Goal: Transaction & Acquisition: Purchase product/service

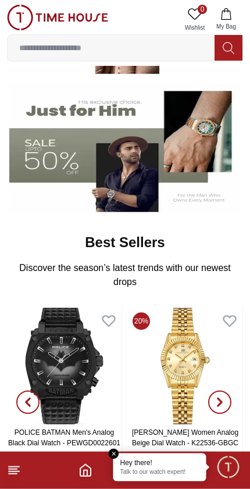
scroll to position [224, 0]
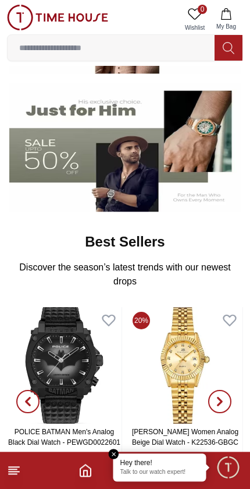
click at [115, 449] on em "Close tooltip" at bounding box center [114, 453] width 10 height 10
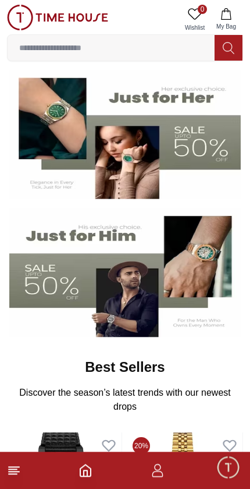
scroll to position [0, 0]
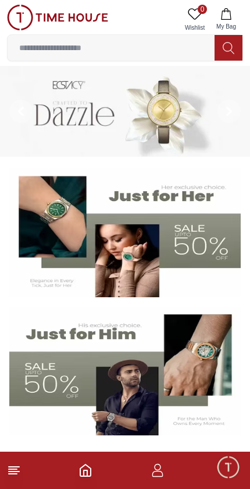
click at [61, 16] on img at bounding box center [57, 18] width 101 height 26
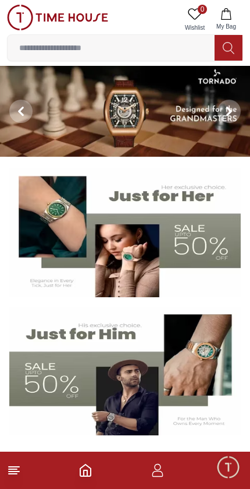
click at [20, 18] on img at bounding box center [57, 18] width 101 height 26
click at [21, 12] on img at bounding box center [57, 18] width 101 height 26
click at [224, 460] on span "Minimize live chat window" at bounding box center [228, 467] width 34 height 34
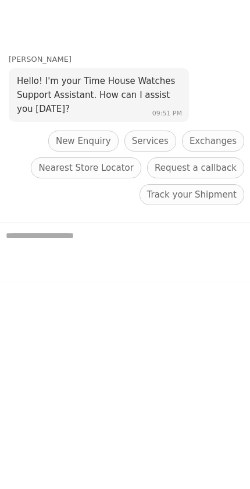
scroll to position [319, 0]
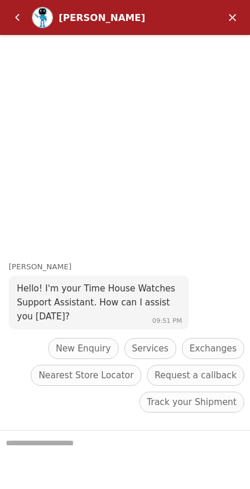
click at [18, 16] on em "Back" at bounding box center [17, 17] width 23 height 23
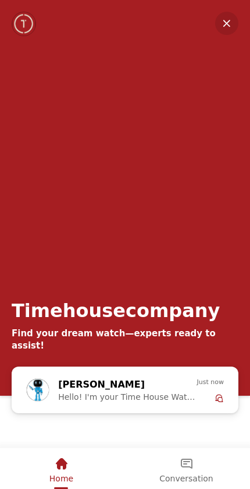
click at [226, 18] on em "Minimize" at bounding box center [227, 23] width 23 height 23
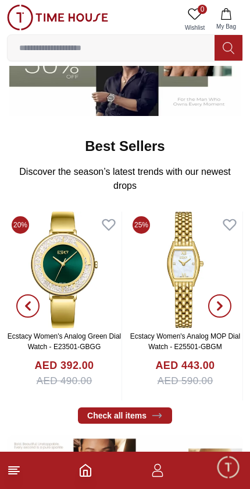
click at [153, 474] on icon "button" at bounding box center [158, 470] width 14 height 14
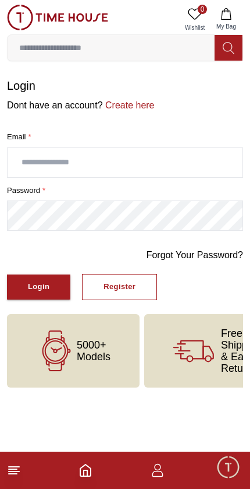
click at [135, 105] on link "Create here" at bounding box center [129, 105] width 52 height 10
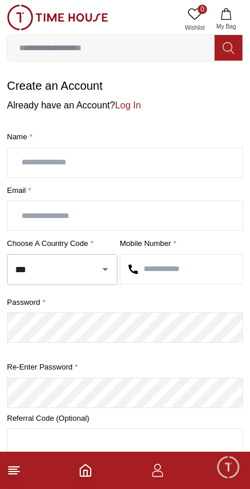
click at [36, 165] on input "text" at bounding box center [125, 162] width 235 height 29
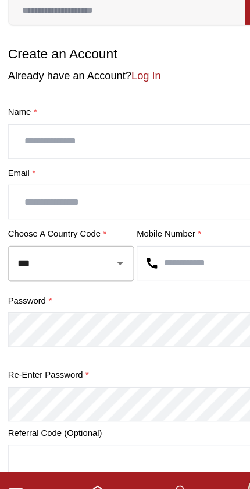
type input "*"
type input "********"
click at [40, 201] on input "text" at bounding box center [125, 215] width 235 height 29
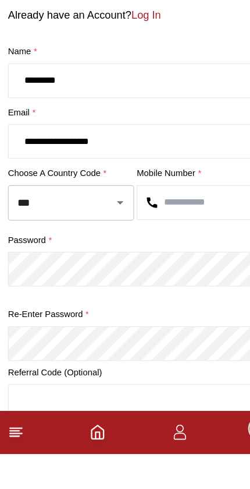
type input "**********"
click at [48, 259] on input "***" at bounding box center [46, 269] width 68 height 20
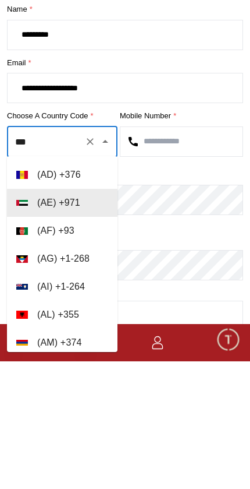
click at [153, 255] on input "text" at bounding box center [182, 269] width 122 height 29
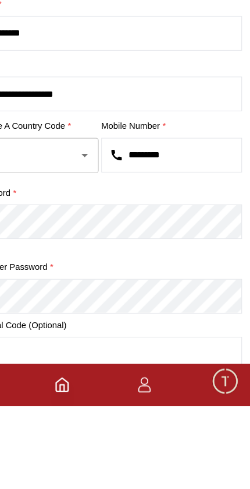
type input "*********"
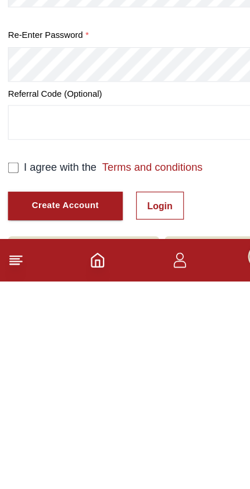
scroll to position [94, 0]
click at [9, 382] on div "I agree with the Terms and conditions Create Account Login" at bounding box center [125, 408] width 236 height 53
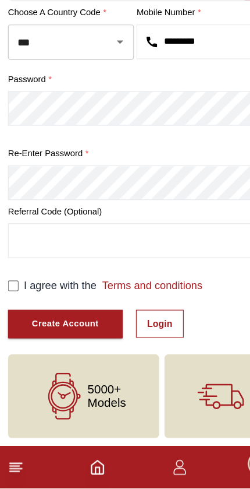
click at [87, 338] on div "Create Account" at bounding box center [57, 344] width 59 height 13
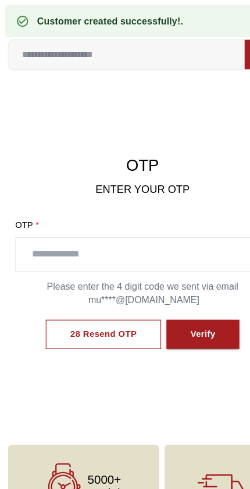
click at [135, 221] on input "text" at bounding box center [125, 223] width 222 height 29
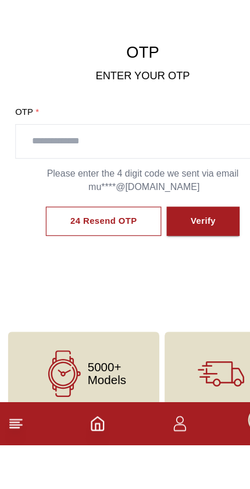
scroll to position [20, 0]
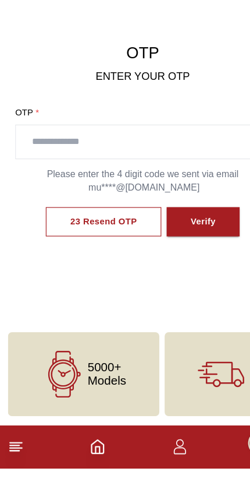
click at [92, 189] on input "text" at bounding box center [125, 203] width 222 height 29
click at [181, 267] on div "Verify" at bounding box center [178, 273] width 22 height 13
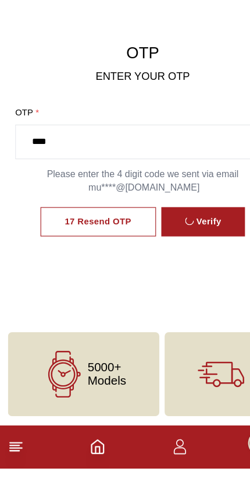
scroll to position [20, 0]
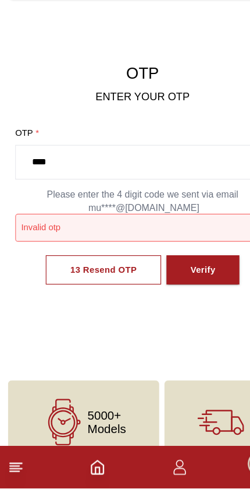
click at [97, 188] on input "****" at bounding box center [125, 202] width 222 height 29
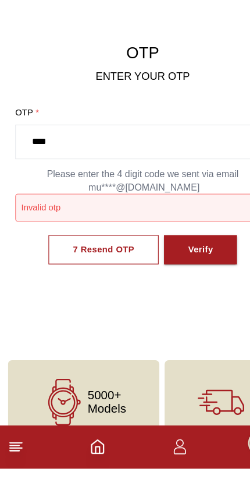
type input "****"
click at [190, 285] on button "Verify" at bounding box center [176, 298] width 64 height 26
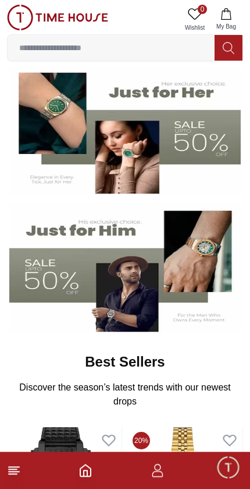
click at [122, 266] on img at bounding box center [125, 267] width 232 height 129
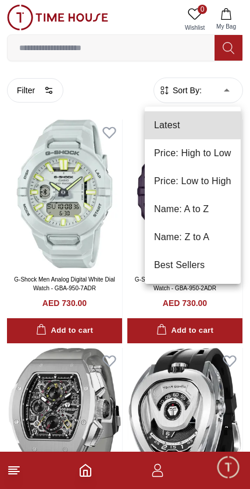
click at [96, 79] on div at bounding box center [125, 244] width 250 height 489
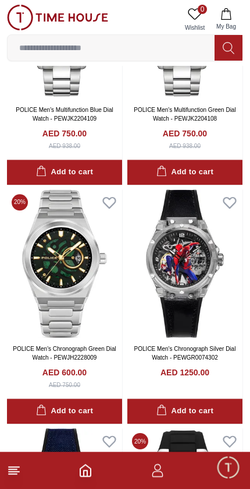
scroll to position [1601, 0]
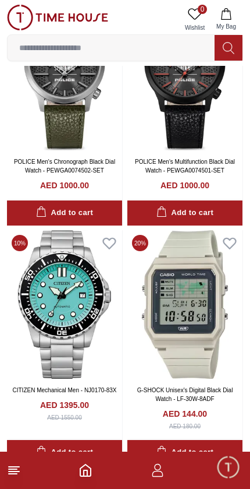
scroll to position [4160, 0]
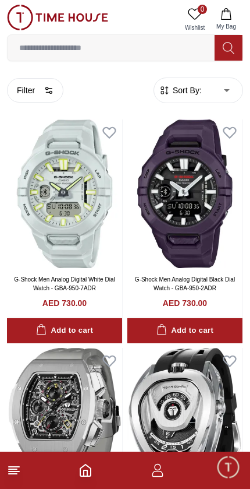
click at [43, 87] on button "Filter" at bounding box center [35, 90] width 56 height 24
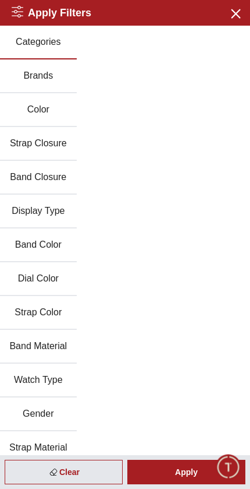
click at [40, 73] on button "Brands" at bounding box center [38, 76] width 77 height 34
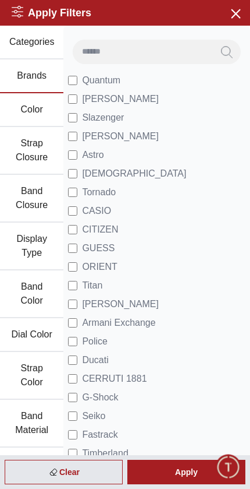
click at [116, 95] on span "[PERSON_NAME]" at bounding box center [120, 99] width 77 height 14
click at [112, 189] on span "Tornado" at bounding box center [99, 192] width 34 height 14
click at [132, 130] on span "[PERSON_NAME]" at bounding box center [120, 136] width 77 height 14
click at [109, 209] on span "CASIO" at bounding box center [96, 211] width 29 height 14
click at [138, 289] on li "Titan" at bounding box center [157, 285] width 178 height 19
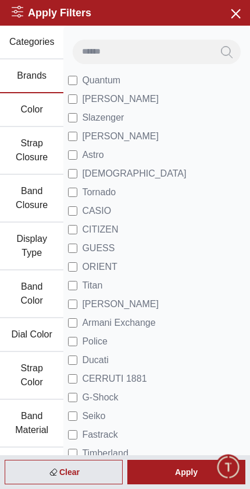
click at [103, 281] on span "Titan" at bounding box center [92, 285] width 20 height 14
click at [132, 340] on li "Police" at bounding box center [157, 341] width 178 height 19
click at [79, 335] on label "Police" at bounding box center [88, 341] width 40 height 14
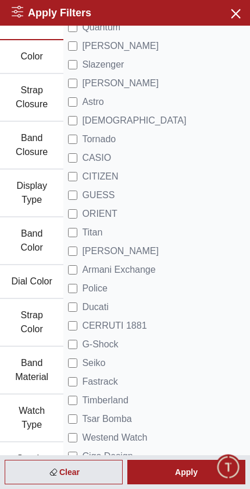
click at [78, 358] on label "Seiko" at bounding box center [86, 363] width 37 height 14
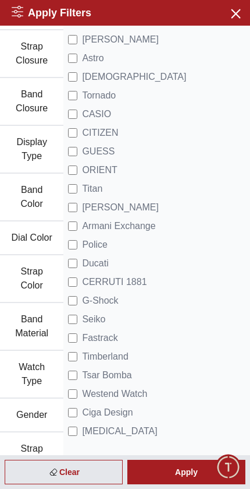
scroll to position [97, 0]
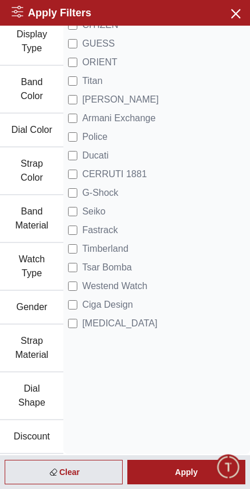
scroll to position [204, 0]
click at [40, 306] on button "Gender" at bounding box center [31, 308] width 63 height 34
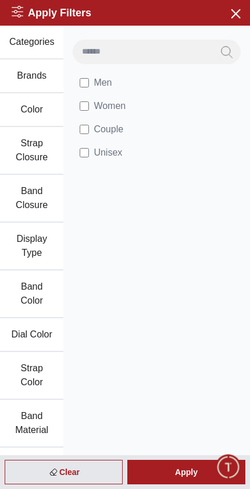
scroll to position [0, 0]
click at [193, 474] on div "Apply" at bounding box center [187, 472] width 118 height 24
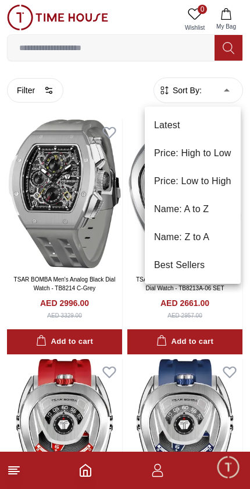
click at [218, 181] on li "Price: Low to High" at bounding box center [193, 181] width 96 height 28
type input "*"
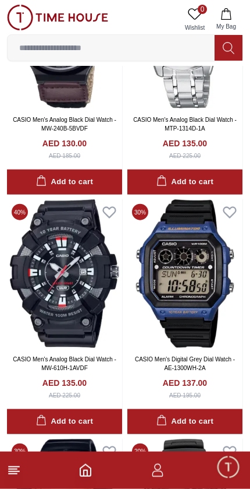
scroll to position [4227, 0]
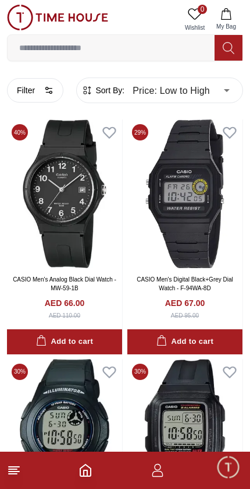
click at [41, 89] on button "Filter" at bounding box center [35, 90] width 56 height 24
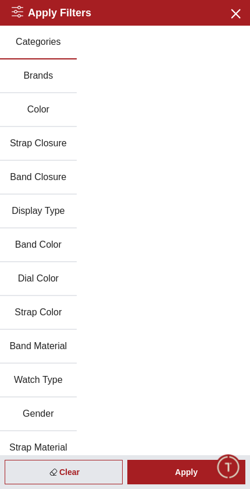
click at [34, 77] on button "Brands" at bounding box center [38, 76] width 77 height 34
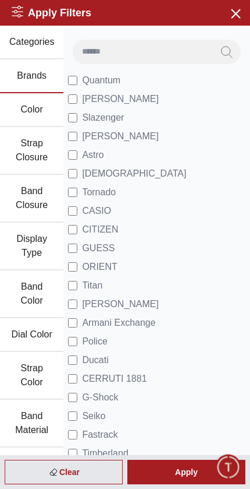
click at [190, 470] on div "Apply" at bounding box center [187, 472] width 118 height 24
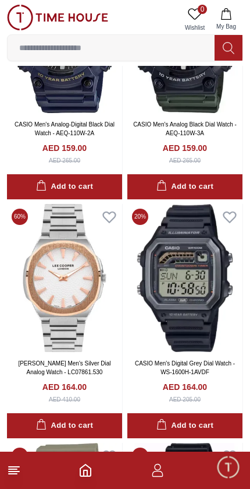
scroll to position [2545, 0]
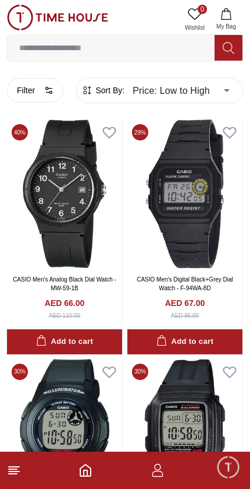
click at [52, 16] on img at bounding box center [57, 18] width 101 height 26
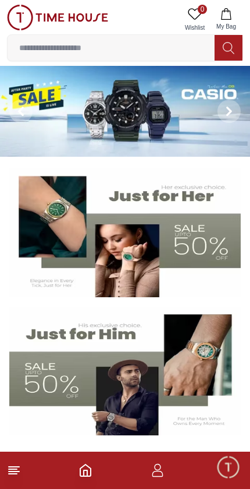
click at [131, 389] on img at bounding box center [125, 370] width 232 height 129
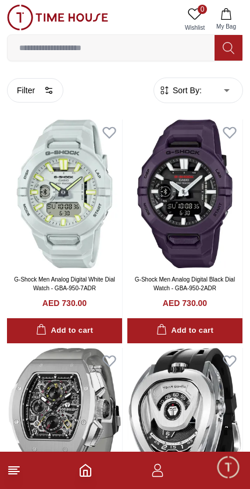
click at [200, 91] on span "Sort By:" at bounding box center [186, 90] width 31 height 12
click at [190, 92] on span "Sort By:" at bounding box center [186, 90] width 31 height 12
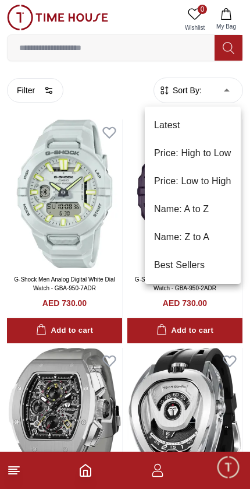
click at [163, 183] on li "Price: Low to High" at bounding box center [193, 181] width 96 height 28
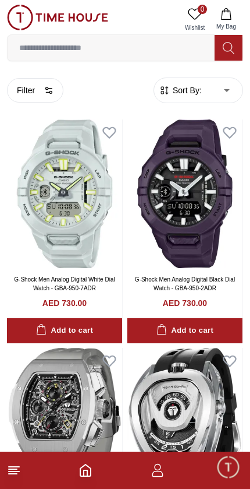
type input "*"
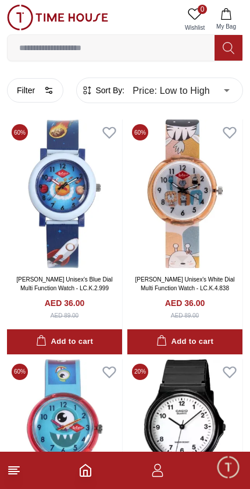
click at [31, 82] on button "Filter" at bounding box center [35, 90] width 56 height 24
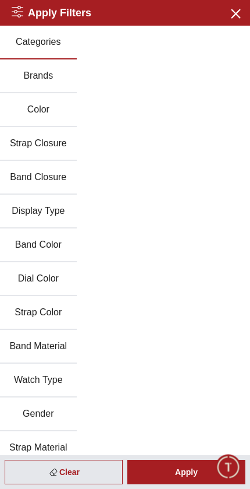
click at [30, 77] on button "Brands" at bounding box center [38, 76] width 77 height 34
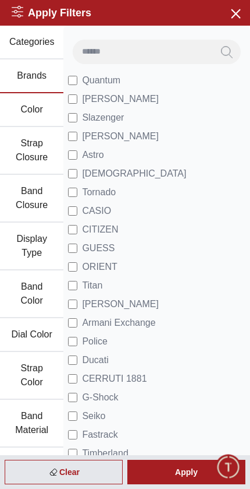
click at [30, 108] on button "Color" at bounding box center [31, 110] width 63 height 34
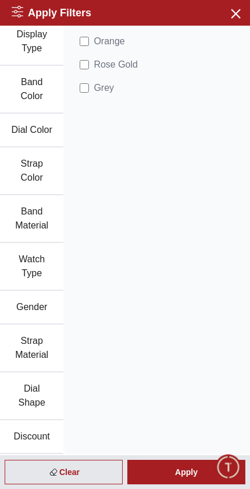
scroll to position [204, 0]
click at [20, 302] on button "Gender" at bounding box center [31, 308] width 63 height 34
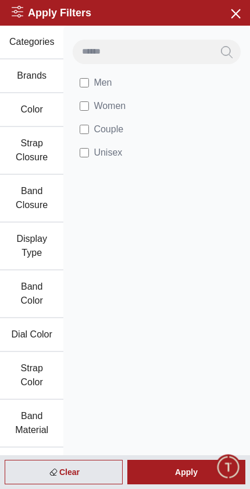
scroll to position [0, 0]
click at [185, 470] on div "Apply" at bounding box center [187, 472] width 118 height 24
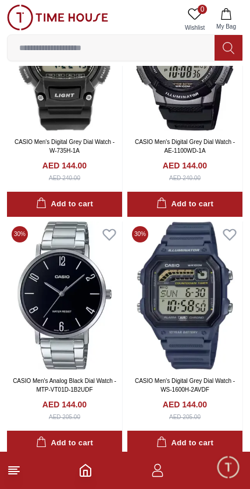
scroll to position [5220, 0]
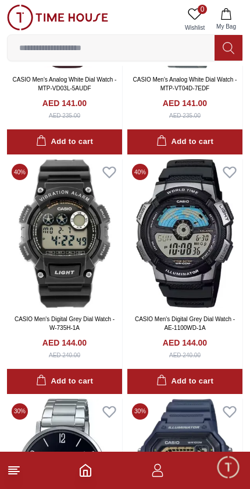
click at [62, 27] on img at bounding box center [57, 18] width 101 height 26
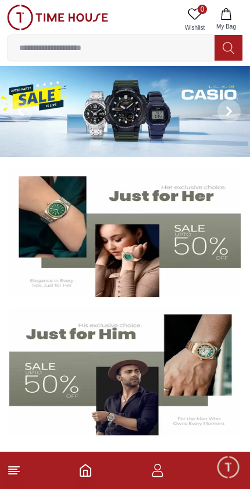
click at [74, 14] on img at bounding box center [57, 18] width 101 height 26
click at [108, 370] on img at bounding box center [125, 370] width 232 height 129
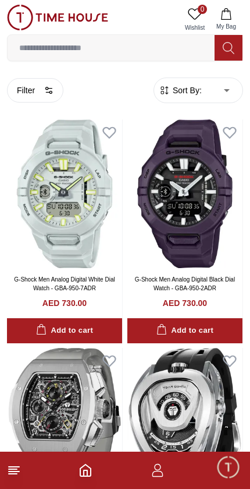
click at [50, 83] on button "Filter" at bounding box center [35, 90] width 56 height 24
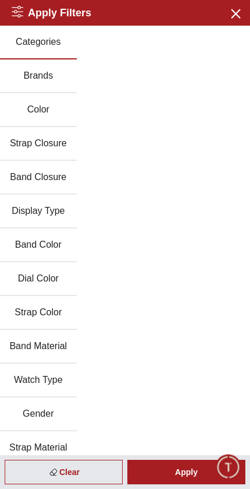
click at [35, 72] on button "Brands" at bounding box center [38, 76] width 77 height 34
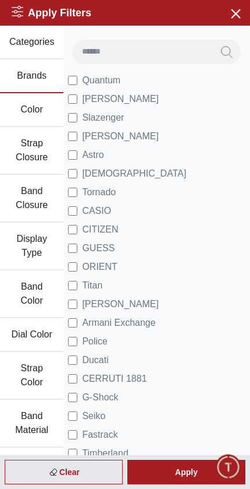
click at [78, 132] on label "[PERSON_NAME]" at bounding box center [113, 136] width 91 height 14
click at [186, 475] on div "Apply" at bounding box center [187, 472] width 118 height 24
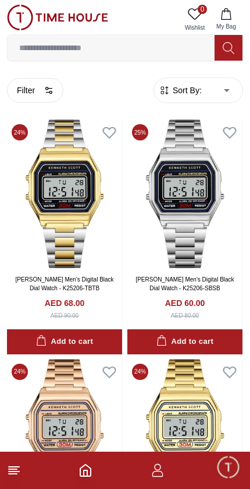
click at [36, 84] on button "Filter" at bounding box center [35, 90] width 56 height 24
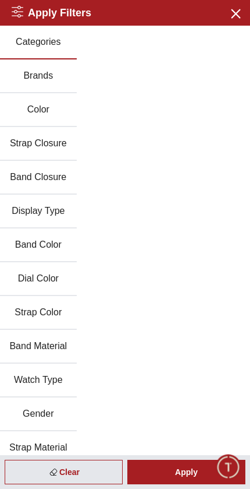
click at [52, 409] on button "Gender" at bounding box center [38, 414] width 77 height 34
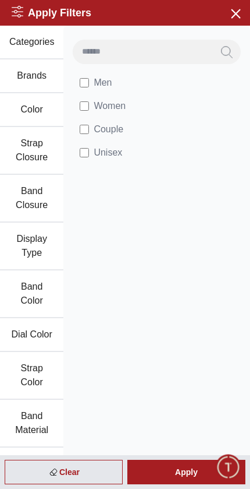
click at [192, 465] on div "Apply" at bounding box center [187, 472] width 118 height 24
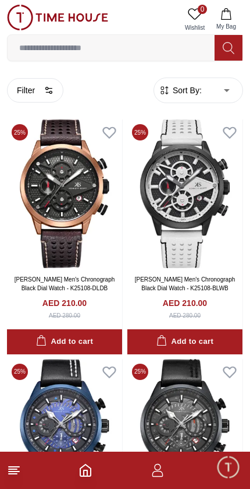
click at [192, 96] on span "Sort By:" at bounding box center [186, 90] width 31 height 12
click at [196, 90] on span "Sort By:" at bounding box center [186, 90] width 31 height 12
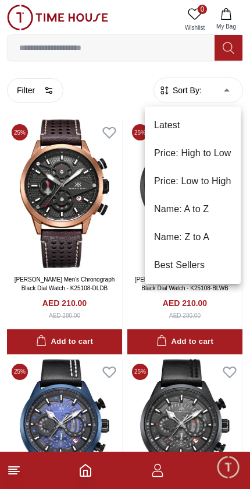
click at [168, 180] on li "Price: Low to High" at bounding box center [193, 181] width 96 height 28
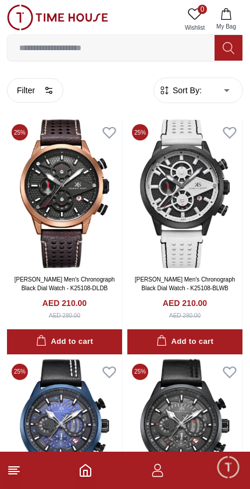
type input "*"
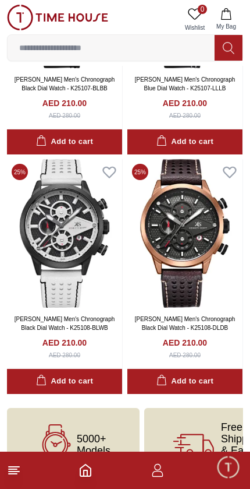
scroll to position [953, 0]
